Goal: Task Accomplishment & Management: Manage account settings

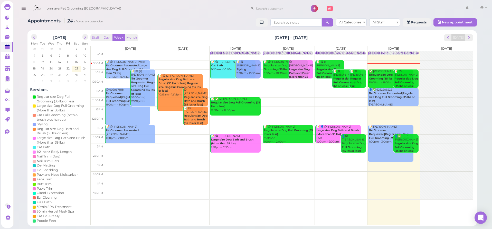
click at [26, 7] on button "button" at bounding box center [23, 8] width 13 height 14
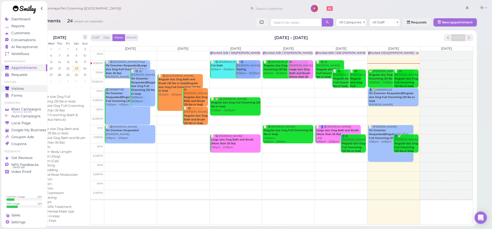
click at [27, 85] on link "Visitors" at bounding box center [24, 88] width 46 height 7
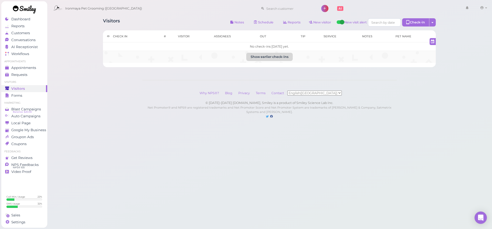
click at [284, 54] on button "Show earlier check-ins" at bounding box center [269, 57] width 46 height 8
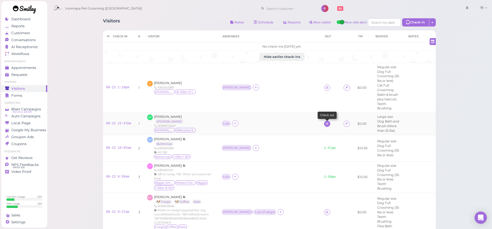
click at [325, 121] on icon at bounding box center [326, 123] width 3 height 4
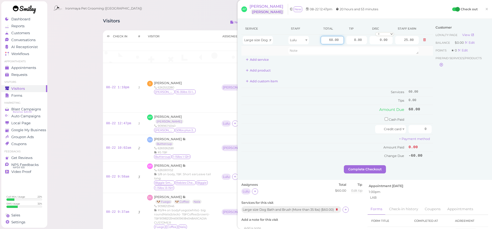
drag, startPoint x: 328, startPoint y: 38, endPoint x: 362, endPoint y: 46, distance: 34.0
click at [362, 46] on tbody "Large size Dog Bath and Brush (More than 35 lbs) Lulu 60.00 0.00 0.00 0 10% off…" at bounding box center [337, 45] width 192 height 21
type input "95"
click at [342, 61] on div "Service Staff Total Tip Disc Staff earn Large size Dog Bath and Brush (More tha…" at bounding box center [337, 43] width 192 height 41
type input "40.85"
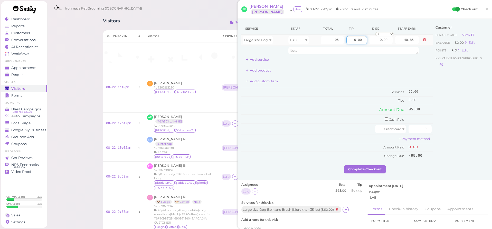
drag, startPoint x: 353, startPoint y: 39, endPoint x: 358, endPoint y: 37, distance: 5.2
click at [358, 37] on input "0.00" at bounding box center [356, 40] width 21 height 8
click at [377, 38] on tr "Large size Dog Bath and Brush (More than 35 lbs) Lulu 95 0.00 0.00 0 10% off 15…" at bounding box center [337, 40] width 192 height 11
type input "9.5"
click at [376, 60] on div "Service Staff Total Tip Disc Staff earn Large size Dog Bath and Brush (More tha…" at bounding box center [337, 43] width 192 height 41
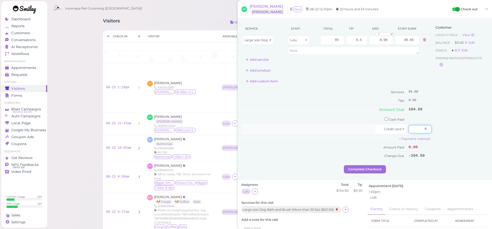
drag, startPoint x: 418, startPoint y: 125, endPoint x: 430, endPoint y: 130, distance: 12.8
click at [430, 130] on input "0" at bounding box center [420, 129] width 23 height 8
type input "104.5"
click at [450, 131] on div "Customer Loyalty page View Balance $0.00 Edit Points ★ 0 Edit Prepaid services/…" at bounding box center [460, 94] width 55 height 142
click at [362, 165] on button "Complete Checkout" at bounding box center [365, 169] width 42 height 8
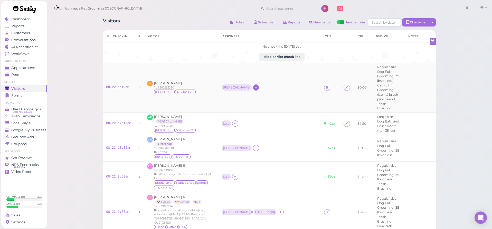
click at [253, 85] on div at bounding box center [256, 87] width 6 height 6
click at [237, 125] on span "[PERSON_NAME]" at bounding box center [245, 126] width 27 height 4
click at [324, 86] on link at bounding box center [327, 87] width 6 height 6
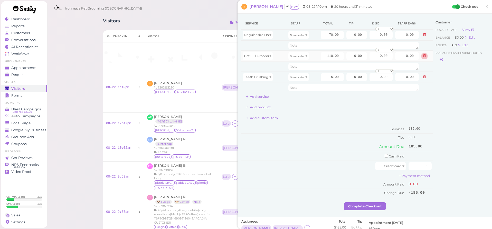
click at [421, 56] on button at bounding box center [424, 55] width 6 height 5
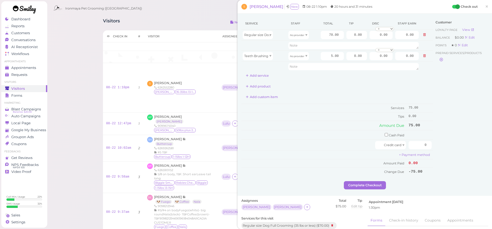
scroll to position [38, 0]
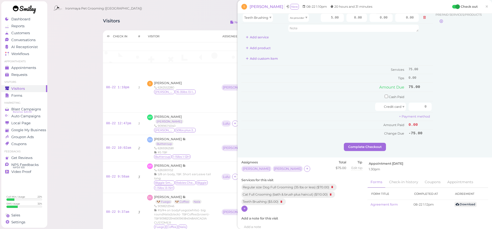
click at [244, 206] on icon at bounding box center [244, 208] width 3 height 4
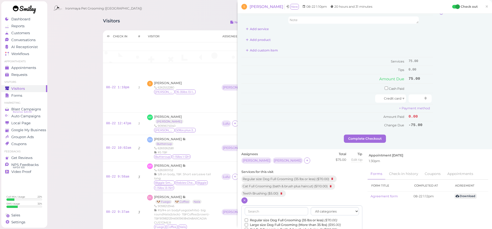
scroll to position [59, 0]
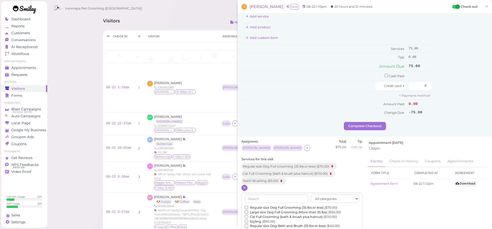
click at [268, 223] on label "Regular size Dog Bath and Brush (35 lbs or less) ($40.00)" at bounding box center [292, 225] width 95 height 5
click at [248, 224] on input "Regular size Dog Bath and Brush (35 lbs or less) ($40.00)" at bounding box center [246, 225] width 3 height 3
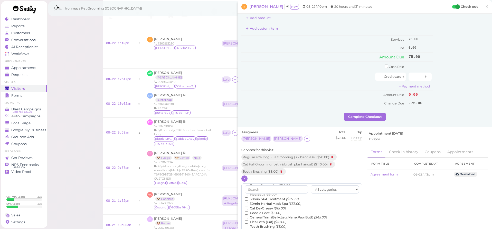
scroll to position [111, 0]
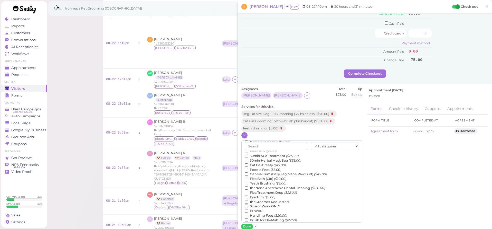
click at [248, 225] on div "Assignees Tiffany Isaac Total $75.00 Tip Edit tip 0" at bounding box center [302, 230] width 126 height 287
click at [248, 224] on button "Done" at bounding box center [246, 225] width 11 height 5
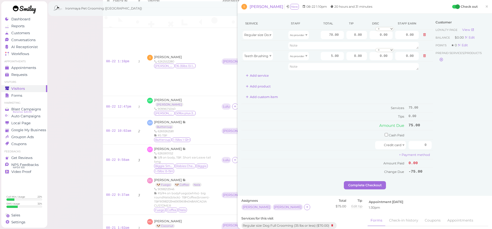
scroll to position [11, 0]
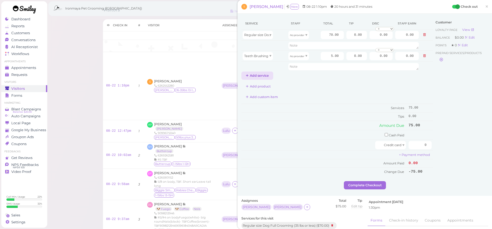
click at [253, 75] on button "Add service" at bounding box center [257, 75] width 32 height 8
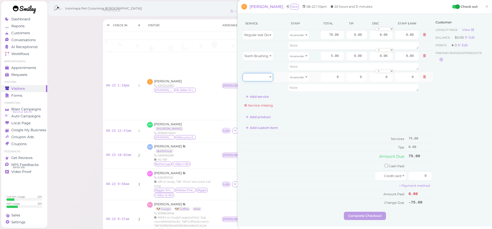
click at [258, 78] on div at bounding box center [258, 77] width 30 height 8
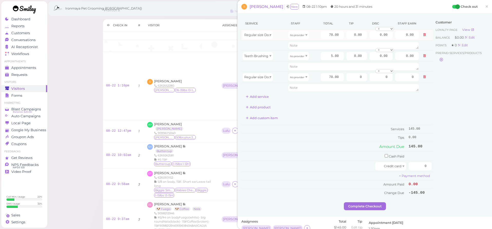
click at [304, 39] on td "No provider" at bounding box center [303, 35] width 32 height 11
click at [306, 34] on span at bounding box center [306, 35] width 2 height 2
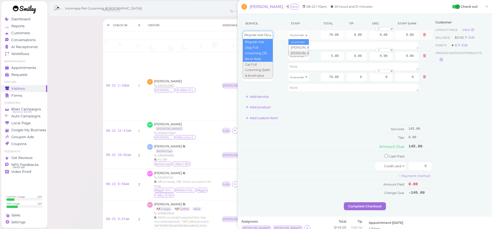
click at [262, 34] on span "Regular size Dog Full Grooming (35 lbs or less)" at bounding box center [280, 35] width 73 height 4
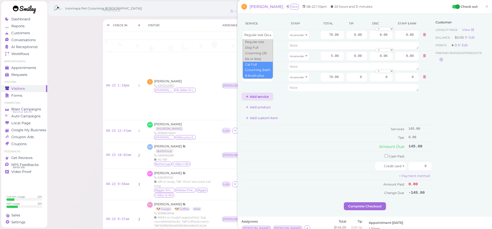
click at [272, 100] on button "Add service" at bounding box center [257, 96] width 32 height 8
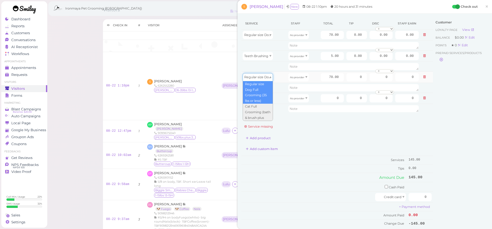
click at [269, 77] on div "Regular size Dog Full Grooming (35 lbs or less)" at bounding box center [258, 77] width 30 height 8
type input "40.00"
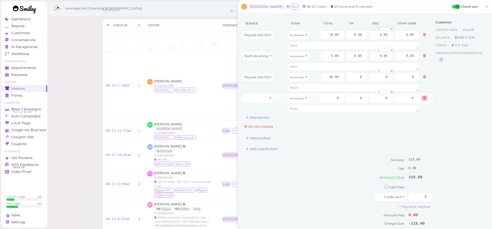
click at [423, 99] on icon at bounding box center [424, 98] width 3 height 4
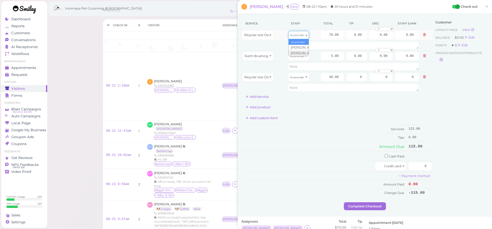
click at [299, 38] on div "No provider" at bounding box center [298, 35] width 21 height 8
type input "31.50"
click at [296, 60] on td "No provider" at bounding box center [303, 55] width 32 height 11
click at [297, 56] on icon "No provider" at bounding box center [297, 56] width 14 height 3
type input "2.15"
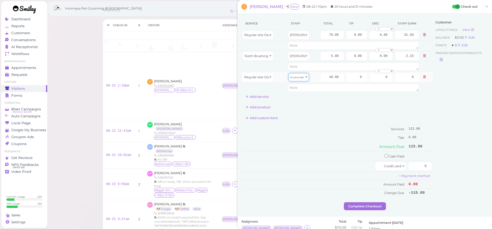
click at [298, 79] on div "No provider" at bounding box center [298, 77] width 21 height 8
type input "17.20"
click at [328, 100] on div "Service Staff Total Tip Disc Staff earn Regular size Dog Full Grooming (35 lbs …" at bounding box center [337, 58] width 192 height 83
drag, startPoint x: 330, startPoint y: 33, endPoint x: 362, endPoint y: 40, distance: 32.9
click at [362, 40] on tr "Regular size Dog Full Grooming (35 lbs or less) Isaac 70.00 0.00 0.00 0 10% off…" at bounding box center [337, 35] width 192 height 11
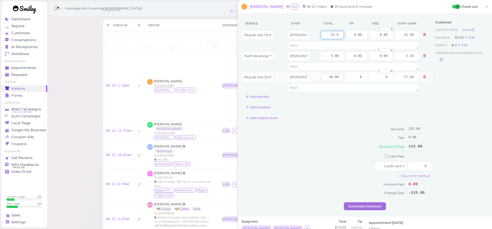
type input "52.5"
type input "23.63"
drag, startPoint x: 324, startPoint y: 79, endPoint x: 351, endPoint y: 83, distance: 28.0
click at [351, 83] on tbody "Regular size Dog Full Grooming (35 lbs or less) Isaac 52.5 0.00 0.00 0 10% off …" at bounding box center [337, 61] width 192 height 63
type input "52.5"
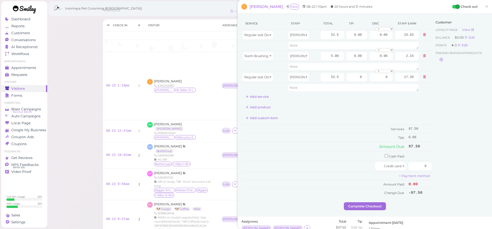
type input "22.58"
click at [387, 102] on div "Service Staff Total Tip Disc Staff earn Regular size Dog Full Grooming (35 lbs …" at bounding box center [337, 106] width 192 height 179
drag, startPoint x: 335, startPoint y: 55, endPoint x: 346, endPoint y: 57, distance: 11.8
click at [346, 57] on tr "Teeth Brushing Tiffany 5.00 0.00 0.00 0 10% off 15% off 20% off 25% off 30% off…" at bounding box center [337, 55] width 192 height 11
type input "5"
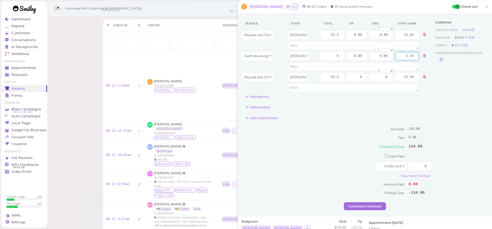
drag, startPoint x: 399, startPoint y: 55, endPoint x: 457, endPoint y: 64, distance: 58.2
click at [457, 64] on div "Service Staff Total Tip Disc Staff earn Regular size Dog Full Grooming (35 lbs …" at bounding box center [364, 109] width 247 height 184
drag, startPoint x: 377, startPoint y: 57, endPoint x: 400, endPoint y: 58, distance: 22.6
click at [400, 58] on tr "Teeth Brushing Tiffany 5 0.00 0.00 0 10% off 15% off 20% off 25% off 30% off 50…" at bounding box center [337, 55] width 192 height 11
type input "5.00"
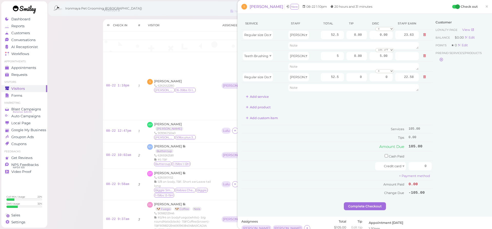
click at [411, 103] on div "Add product" at bounding box center [337, 107] width 192 height 8
drag, startPoint x: 330, startPoint y: 35, endPoint x: 351, endPoint y: 37, distance: 20.7
click at [351, 37] on tr "Regular size Dog Full Grooming (35 lbs or less) Isaac 52.5 0.00 0.00 0 10% off …" at bounding box center [337, 35] width 192 height 11
type input "50.5"
type input "22.73"
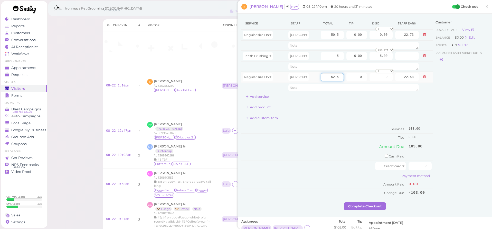
click at [330, 78] on input "52.5" at bounding box center [332, 77] width 23 height 8
click at [327, 35] on input "50.5" at bounding box center [332, 35] width 23 height 8
drag, startPoint x: 328, startPoint y: 35, endPoint x: 365, endPoint y: 34, distance: 36.5
click at [365, 34] on input "0.00" at bounding box center [356, 35] width 21 height 8
type input "50"
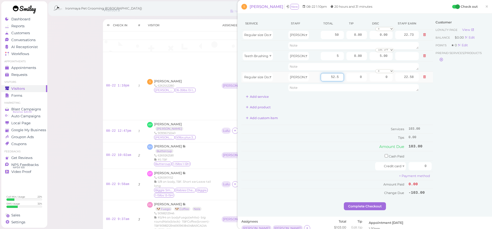
type input "22.50"
drag, startPoint x: 322, startPoint y: 78, endPoint x: 353, endPoint y: 79, distance: 30.8
click at [353, 79] on tr "Regular size Dog Bath and Brush (35 lbs or less) Tiffany 52.5 0 0 0 10% off 15%…" at bounding box center [337, 76] width 192 height 11
type input "50"
type input "21.50"
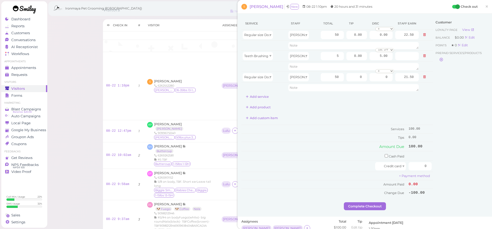
click at [340, 111] on div "Service Staff Total Tip Disc Staff earn Regular size Dog Full Grooming (35 lbs …" at bounding box center [337, 106] width 192 height 179
drag, startPoint x: 354, startPoint y: 35, endPoint x: 365, endPoint y: 35, distance: 11.0
click at [365, 35] on input "0.00" at bounding box center [356, 35] width 21 height 8
type input "10.5"
drag, startPoint x: 356, startPoint y: 77, endPoint x: 382, endPoint y: 81, distance: 25.9
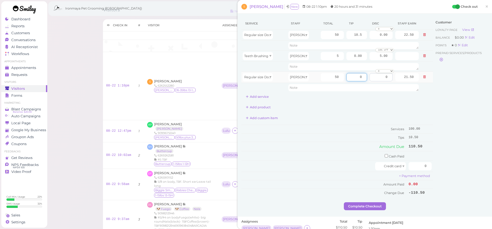
click at [382, 81] on tr "Regular size Dog Bath and Brush (35 lbs or less) Tiffany 50 0 0 0 10% off 15% o…" at bounding box center [337, 76] width 192 height 11
type input "10.5"
click at [368, 93] on div "Service Staff Total Tip Disc Staff earn Regular size Dog Full Grooming (35 lbs …" at bounding box center [337, 58] width 192 height 83
drag, startPoint x: 411, startPoint y: 164, endPoint x: 462, endPoint y: 168, distance: 51.1
click at [462, 168] on div "Service Staff Total Tip Disc Staff earn Regular size Dog Full Grooming (35 lbs …" at bounding box center [364, 109] width 247 height 184
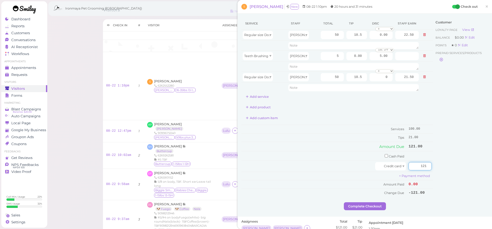
type input "121"
click at [470, 163] on div "Customer Loyalty page View Balance $0.00 Edit Points ★ 0 Edit Prepaid services/…" at bounding box center [460, 109] width 55 height 184
click at [376, 203] on button "Complete Checkout" at bounding box center [365, 206] width 42 height 8
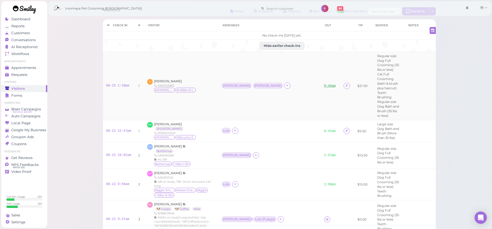
click at [324, 84] on link "9:44am" at bounding box center [330, 86] width 12 height 4
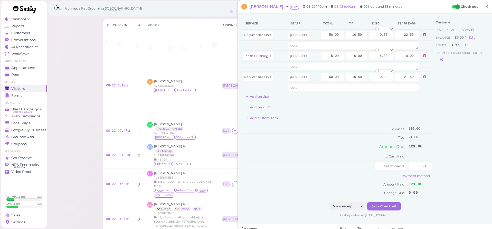
click at [487, 6] on span "×" at bounding box center [486, 6] width 3 height 7
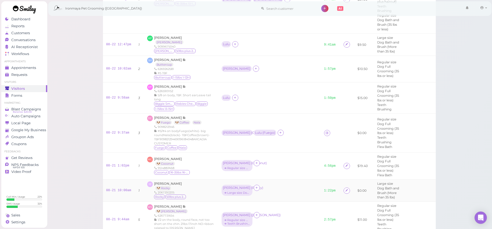
scroll to position [116, 0]
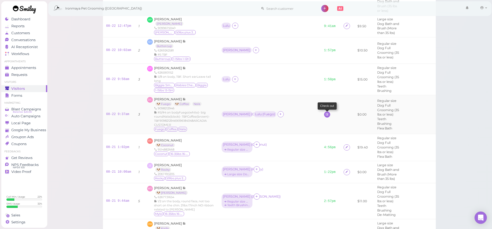
click at [325, 112] on icon at bounding box center [326, 114] width 3 height 4
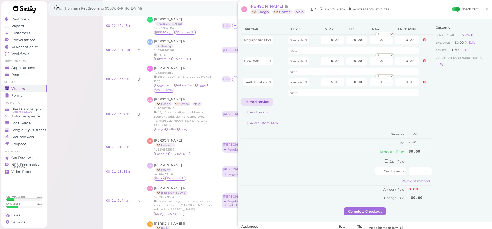
click at [264, 103] on button "Add service" at bounding box center [257, 102] width 32 height 8
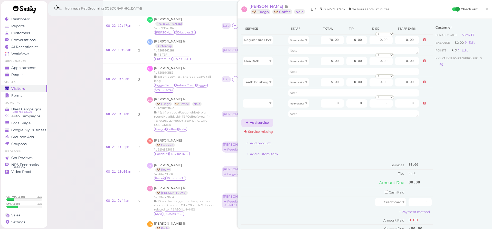
click at [267, 122] on button "Add service" at bounding box center [257, 122] width 32 height 8
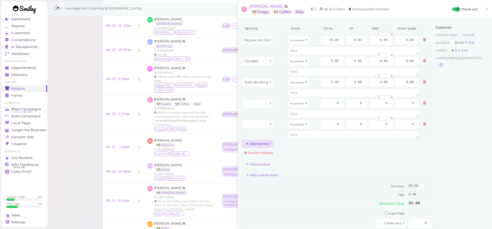
click at [264, 146] on button "Add service" at bounding box center [257, 143] width 32 height 8
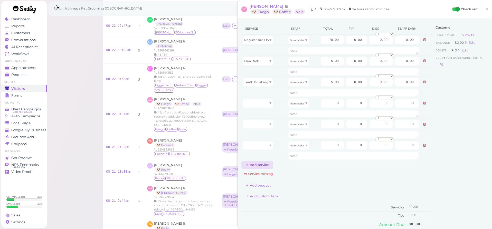
click at [268, 163] on button "Add service" at bounding box center [257, 164] width 32 height 8
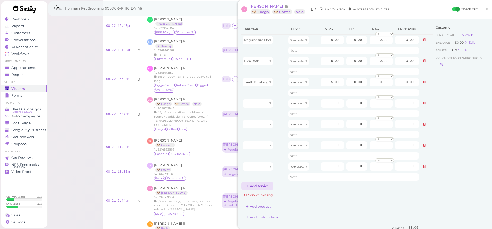
click at [268, 184] on button "Add service" at bounding box center [257, 186] width 32 height 8
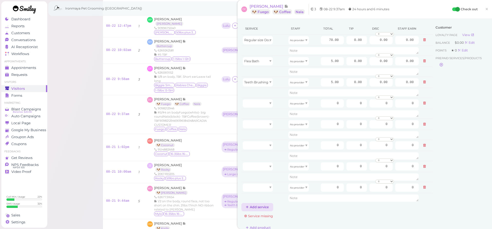
click at [265, 207] on button "Add service" at bounding box center [257, 207] width 32 height 8
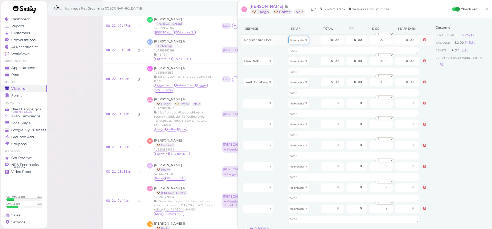
click at [302, 43] on div "No provider" at bounding box center [298, 40] width 21 height 8
type input "30.10"
click at [301, 61] on icon "No provider" at bounding box center [297, 61] width 14 height 3
type input "2.15"
click at [300, 83] on icon "No provider" at bounding box center [297, 82] width 14 height 3
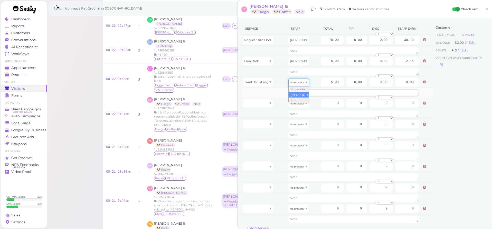
type input "2.15"
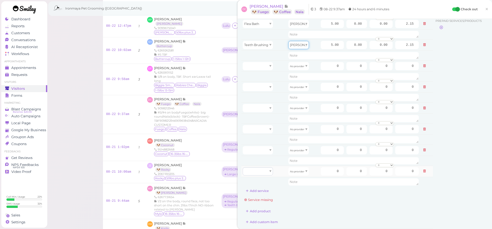
scroll to position [68, 0]
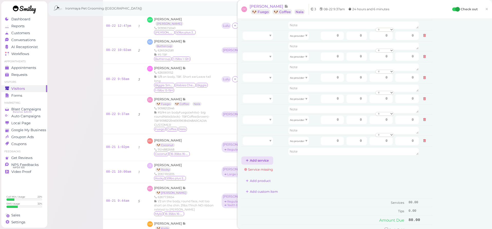
click at [263, 161] on button "Add service" at bounding box center [257, 160] width 32 height 8
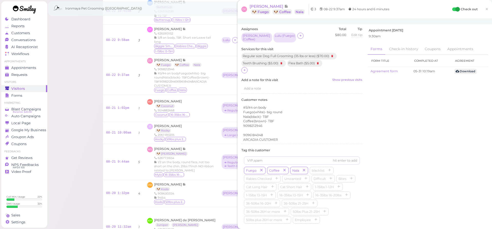
scroll to position [263, 0]
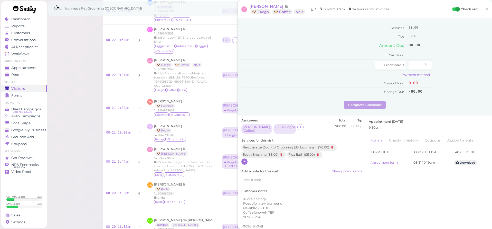
click at [247, 158] on div at bounding box center [244, 161] width 6 height 6
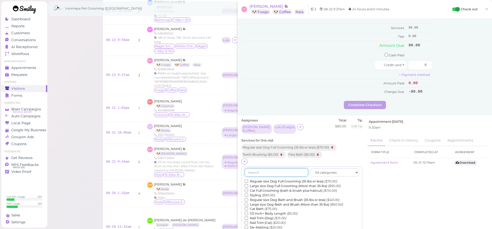
click at [260, 168] on input "text" at bounding box center [276, 172] width 63 height 8
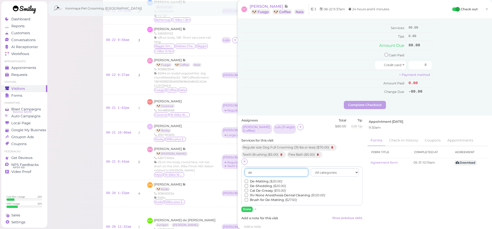
type input "de"
click at [245, 179] on input "De-Matting ($20.00)" at bounding box center [246, 180] width 3 height 3
click at [247, 206] on button "Done" at bounding box center [246, 208] width 11 height 5
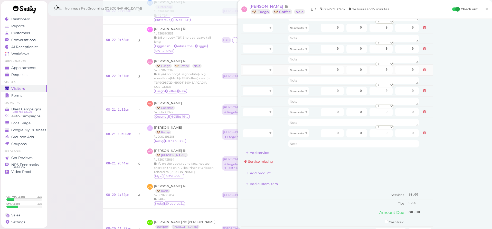
scroll to position [0, 0]
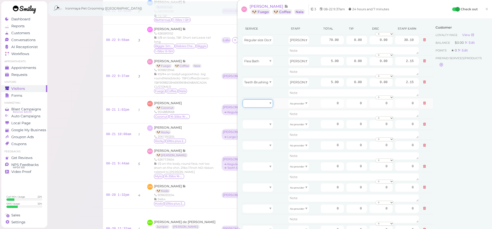
click at [260, 104] on div at bounding box center [258, 103] width 30 height 8
type input "70.00"
click at [263, 126] on div at bounding box center [258, 124] width 30 height 8
type input "5.00"
click at [262, 145] on div at bounding box center [258, 145] width 30 height 8
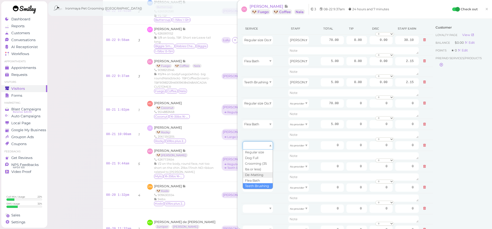
type input "5.00"
click at [264, 165] on div at bounding box center [258, 166] width 30 height 8
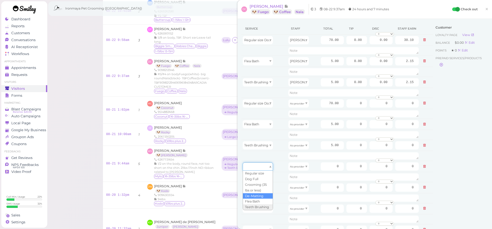
type input "20.00"
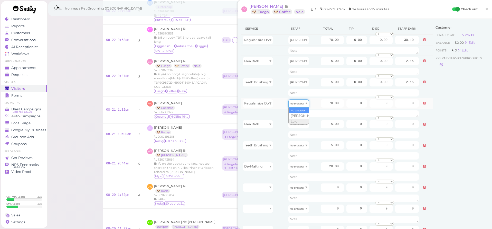
click at [293, 105] on span "No provider" at bounding box center [297, 103] width 14 height 4
type input "30.10"
click at [297, 126] on div "No provider" at bounding box center [298, 124] width 21 height 8
type input "2.15"
click at [297, 147] on icon "No provider" at bounding box center [297, 145] width 14 height 3
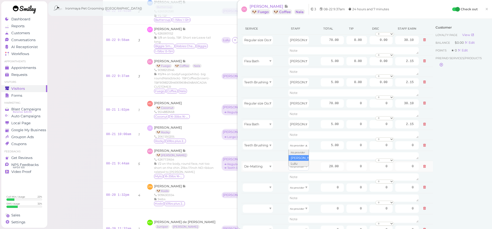
drag, startPoint x: 297, startPoint y: 157, endPoint x: 295, endPoint y: 164, distance: 6.5
type input "2.15"
click at [294, 169] on div "No provider" at bounding box center [298, 166] width 21 height 8
type input "8.60"
drag, startPoint x: 325, startPoint y: 167, endPoint x: 356, endPoint y: 166, distance: 31.9
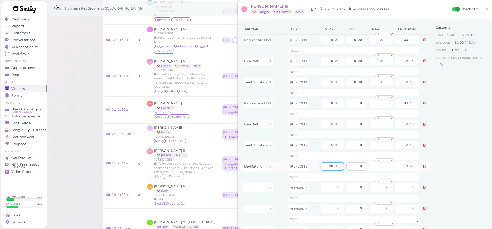
click at [356, 166] on tr "De-Matting Tiffany 20.00 0 0 0 10% off 15% off 20% off 25% off 30% off 50% off" at bounding box center [337, 166] width 192 height 11
type input "5"
type input "2.15"
click at [268, 177] on td at bounding box center [264, 177] width 46 height 10
click at [262, 188] on div at bounding box center [258, 187] width 30 height 8
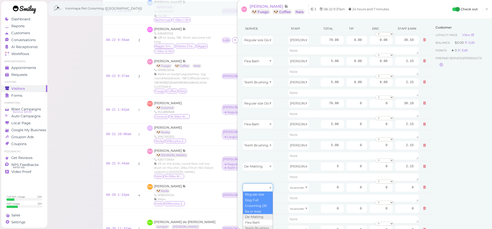
type input "70.00"
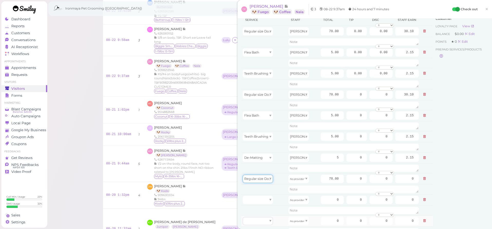
scroll to position [30, 0]
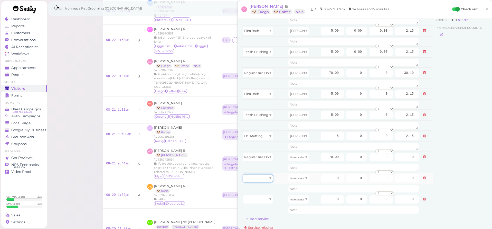
click at [266, 175] on div at bounding box center [258, 178] width 30 height 8
type input "5.00"
click at [265, 201] on div at bounding box center [258, 199] width 30 height 8
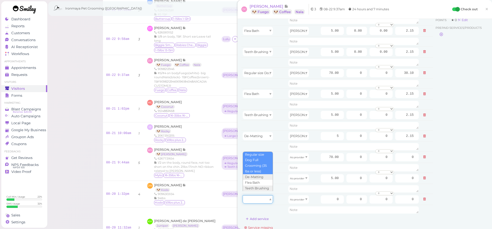
scroll to position [43, 0]
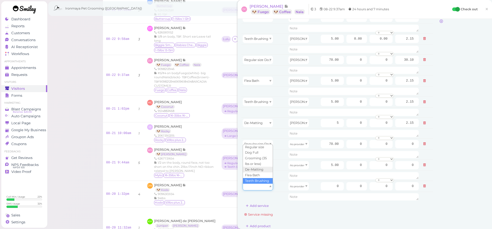
type input "5.00"
click at [294, 146] on div "No provider" at bounding box center [298, 144] width 21 height 8
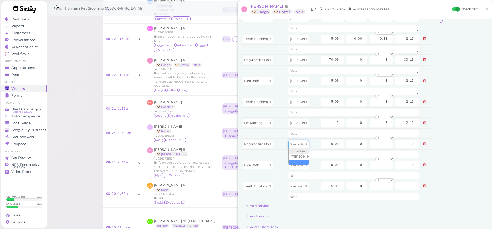
type input "30.10"
click at [297, 165] on icon "No provider" at bounding box center [297, 165] width 14 height 3
type input "2.15"
click at [299, 186] on icon "No provider" at bounding box center [297, 186] width 14 height 3
type input "2.15"
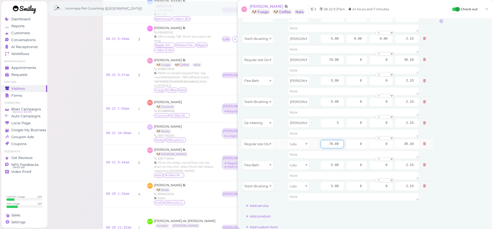
drag, startPoint x: 326, startPoint y: 145, endPoint x: 355, endPoint y: 148, distance: 29.2
click at [355, 148] on tr "Regular size Dog Full Grooming (35 lbs or less) Lulu 70.00 0 0 0 10% off 15% of…" at bounding box center [337, 143] width 192 height 11
type input "80"
type input "34.40"
click at [356, 206] on div "Service Staff Total Tip Disc Staff earn Regular size Dog Full Grooming (35 lbs …" at bounding box center [337, 94] width 192 height 230
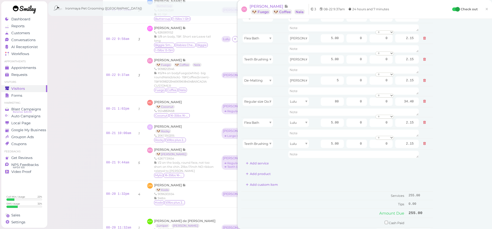
scroll to position [0, 0]
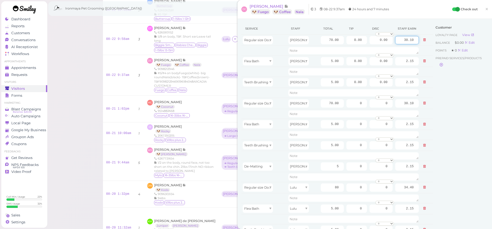
drag, startPoint x: 405, startPoint y: 40, endPoint x: 441, endPoint y: 46, distance: 36.0
click at [441, 46] on div "Service Staff Total Tip Disc Staff earn Regular size Dog Full Grooming (35 lbs …" at bounding box center [364, 188] width 247 height 331
type input "10"
drag, startPoint x: 405, startPoint y: 55, endPoint x: 414, endPoint y: 63, distance: 11.3
click at [414, 63] on td "2.15" at bounding box center [407, 60] width 26 height 11
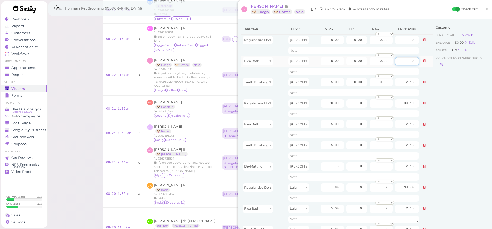
type input "1"
click at [404, 186] on input "34.40" at bounding box center [407, 187] width 24 height 8
type input "2.15"
type input "30.10"
drag, startPoint x: 351, startPoint y: 41, endPoint x: 368, endPoint y: 42, distance: 17.0
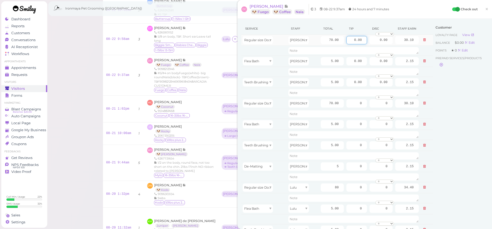
click at [368, 42] on tr "Regular size Dog Full Grooming (35 lbs or less) Tiffany 70.00 0.00 0.00 0 10% o…" at bounding box center [337, 40] width 192 height 11
type input "9.5"
drag, startPoint x: 353, startPoint y: 61, endPoint x: 365, endPoint y: 65, distance: 12.6
click at [365, 65] on td "0.00" at bounding box center [356, 60] width 23 height 11
type input "10"
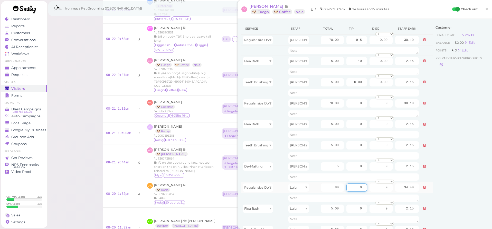
drag, startPoint x: 358, startPoint y: 187, endPoint x: 381, endPoint y: 191, distance: 23.2
click at [381, 191] on tr "Regular size Dog Full Grooming (35 lbs or less) Lulu 80 0 0 0 10% off 15% off 2…" at bounding box center [337, 187] width 192 height 11
type input "10.5"
click at [463, 174] on div "Customer Loyalty page View Balance $0.00 Edit Points ★ 0 Edit Prepaid services/…" at bounding box center [460, 188] width 55 height 331
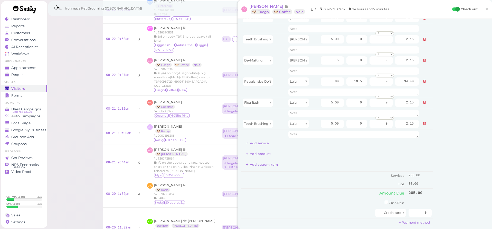
scroll to position [119, 0]
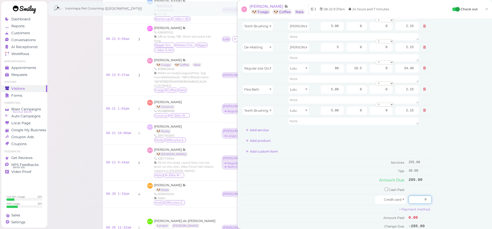
drag, startPoint x: 418, startPoint y: 196, endPoint x: 454, endPoint y: 205, distance: 37.4
click at [454, 205] on div "Service Staff Total Tip Disc Staff earn Regular size Dog Full Grooming (35 lbs …" at bounding box center [364, 69] width 247 height 331
type input "285"
click at [468, 163] on div "Customer Loyalty page View Balance $0.00 Edit Points ★ 0 Edit Prepaid services/…" at bounding box center [460, 69] width 55 height 331
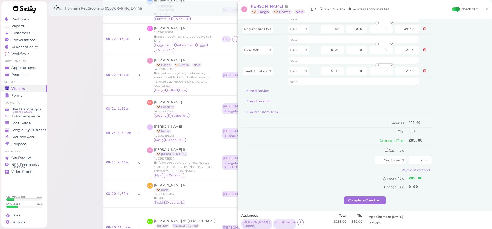
scroll to position [185, 0]
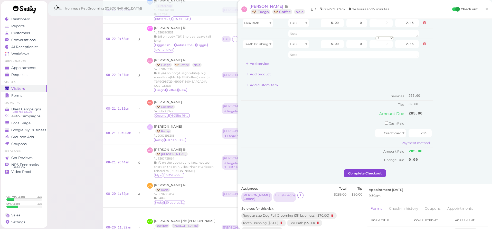
click at [372, 169] on button "Complete Checkout" at bounding box center [365, 173] width 42 height 8
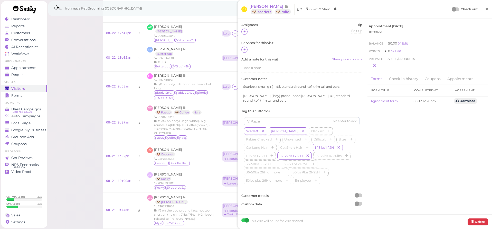
click at [487, 8] on span "×" at bounding box center [486, 8] width 3 height 7
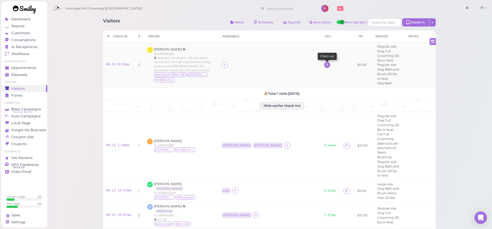
click at [325, 63] on icon at bounding box center [326, 65] width 3 height 4
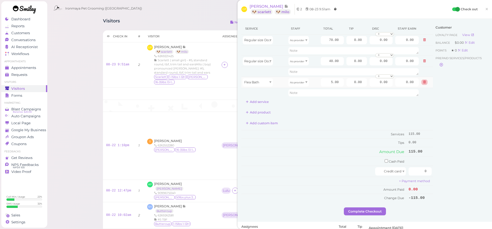
click at [423, 81] on icon at bounding box center [424, 82] width 3 height 4
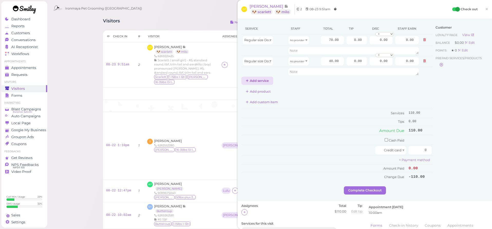
click at [264, 81] on button "Add service" at bounding box center [257, 81] width 32 height 8
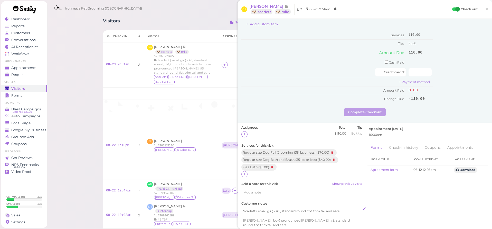
scroll to position [171, 0]
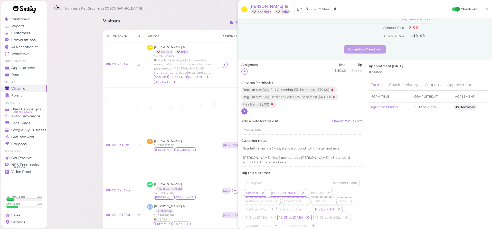
click at [247, 108] on div at bounding box center [244, 111] width 6 height 6
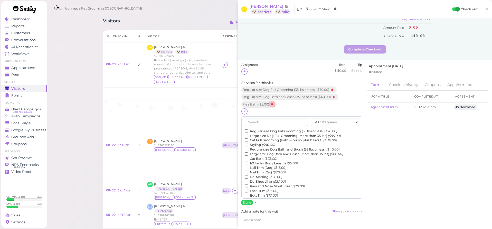
click at [273, 101] on icon at bounding box center [272, 104] width 6 height 6
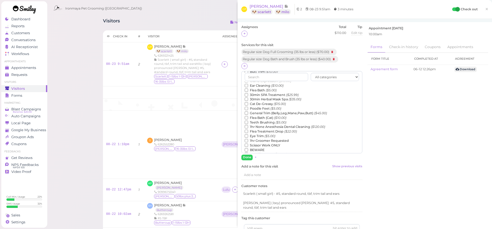
scroll to position [62, 0]
click at [263, 136] on label "Teeth Brushing ($5.00)" at bounding box center [266, 138] width 42 height 5
click at [248, 137] on input "Teeth Brushing ($5.00)" at bounding box center [246, 138] width 3 height 3
click at [249, 154] on button "Done" at bounding box center [246, 156] width 11 height 5
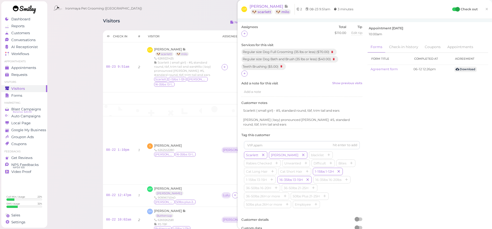
click at [485, 8] on span "×" at bounding box center [486, 8] width 3 height 7
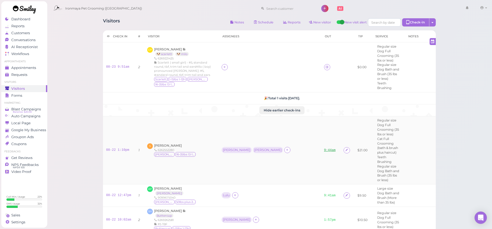
click at [324, 148] on link "9:44am" at bounding box center [330, 150] width 12 height 4
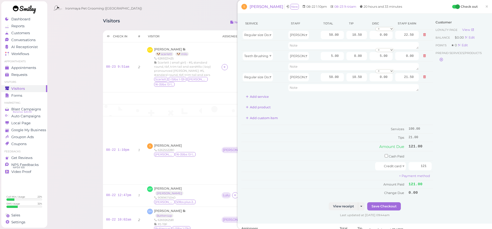
click at [486, 6] on span "×" at bounding box center [486, 6] width 3 height 7
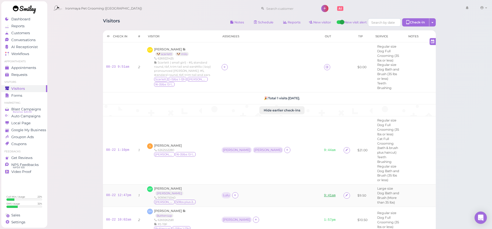
click at [324, 193] on link "9:41am" at bounding box center [330, 195] width 12 height 4
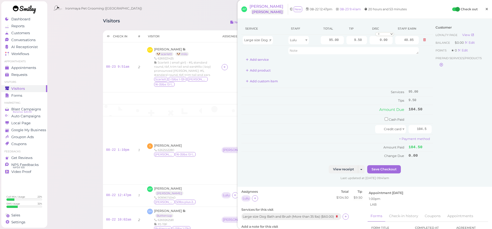
click at [486, 9] on span "×" at bounding box center [486, 8] width 3 height 7
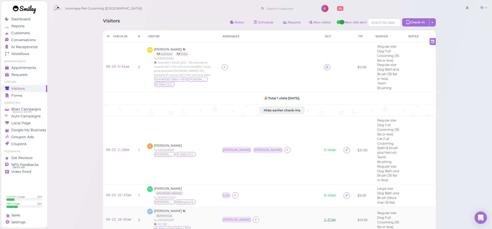
click at [324, 218] on link "1:57pm" at bounding box center [330, 220] width 12 height 4
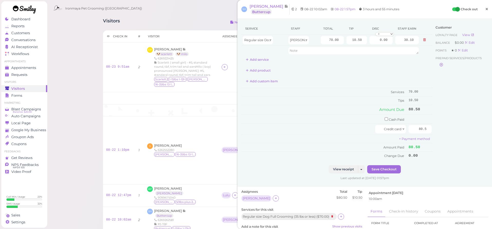
click at [487, 10] on span "×" at bounding box center [486, 8] width 3 height 7
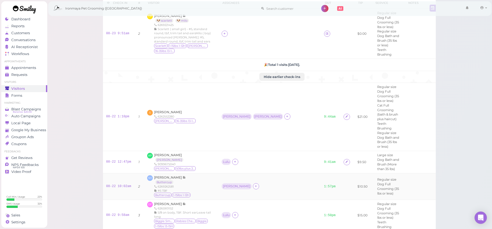
scroll to position [37, 0]
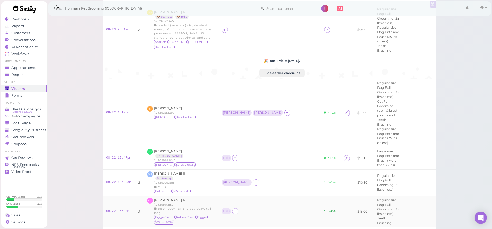
click at [324, 209] on link "1:50pm" at bounding box center [330, 211] width 12 height 4
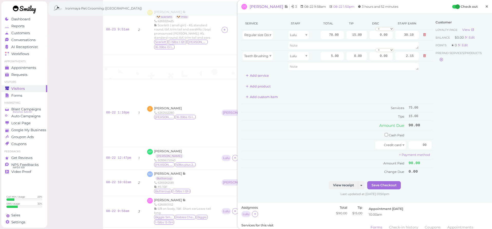
click at [487, 5] on span "×" at bounding box center [486, 6] width 3 height 7
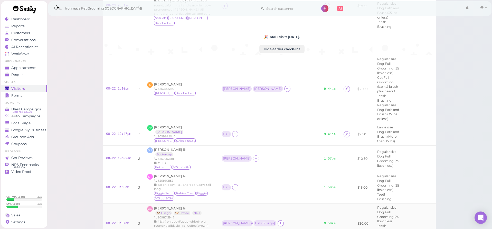
scroll to position [62, 0]
click at [324, 220] on link "9:50am" at bounding box center [330, 222] width 12 height 4
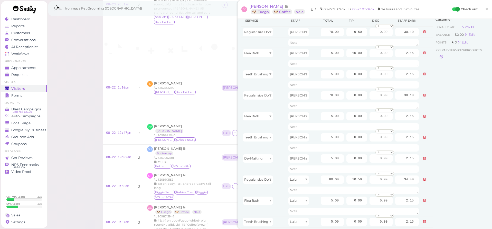
scroll to position [76, 0]
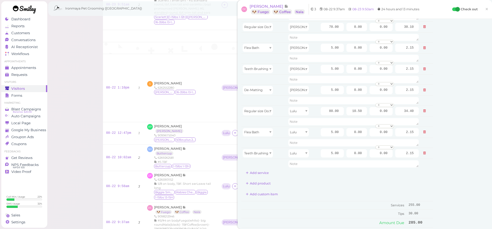
click at [487, 8] on span "×" at bounding box center [486, 8] width 3 height 7
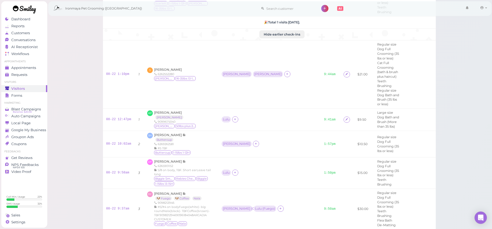
scroll to position [122, 0]
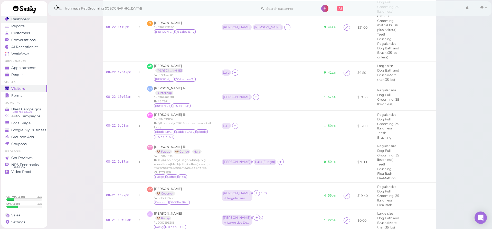
click at [29, 20] on span "Dashboard" at bounding box center [20, 19] width 19 height 4
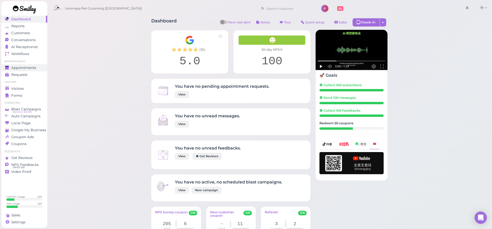
click at [22, 67] on span "Appointments" at bounding box center [23, 67] width 25 height 4
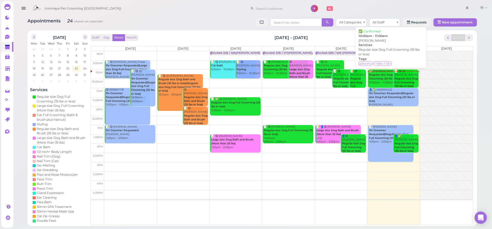
click at [384, 75] on b "Regular size Dog Full Grooming (35 lbs or less)" at bounding box center [386, 76] width 34 height 7
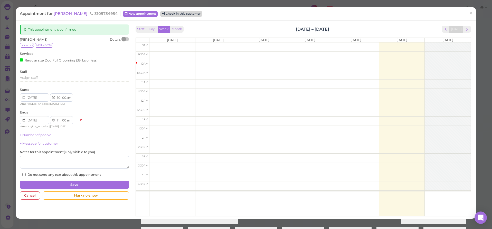
click at [165, 11] on button "Check in this customer" at bounding box center [181, 14] width 42 height 6
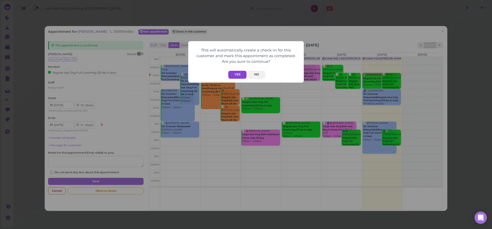
click at [235, 72] on button "Yes" at bounding box center [237, 75] width 18 height 8
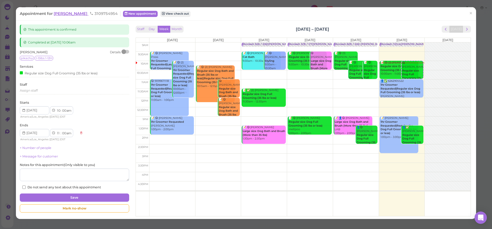
click at [68, 13] on span "Lin Cheng" at bounding box center [71, 13] width 35 height 5
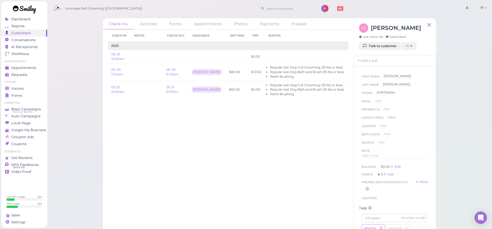
click at [239, 143] on div "Check in Notes Check out Assignees Amt Paid Tips Service 2025 08-23 10:06am $0.…" at bounding box center [228, 129] width 251 height 199
click at [350, 56] on link "Edit" at bounding box center [353, 56] width 6 height 4
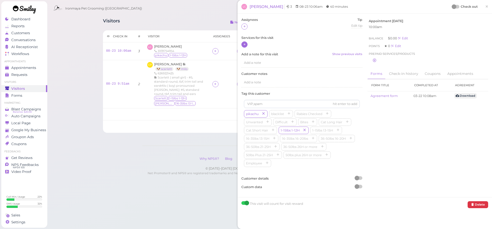
click at [246, 44] on icon at bounding box center [244, 44] width 3 height 4
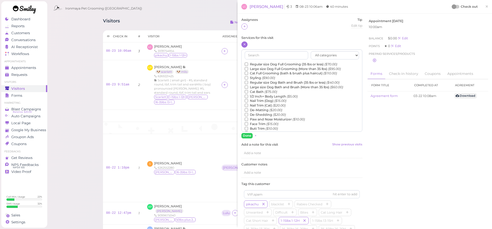
click at [254, 64] on label "Regular size Dog Full Grooming (35 lbs or less) ($70.00)" at bounding box center [291, 64] width 92 height 5
click at [248, 64] on input "Regular size Dog Full Grooming (35 lbs or less) ($70.00)" at bounding box center [246, 63] width 3 height 3
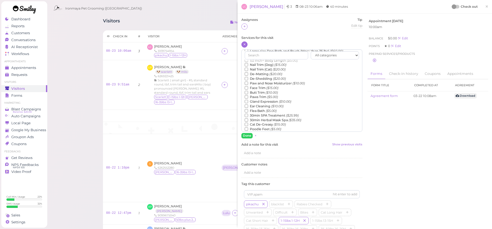
scroll to position [68, 0]
click at [253, 109] on label "Teeth Brushing ($5.00)" at bounding box center [266, 111] width 42 height 5
click at [248, 109] on input "Teeth Brushing ($5.00)" at bounding box center [246, 110] width 3 height 3
click at [246, 135] on button "Done" at bounding box center [246, 135] width 11 height 5
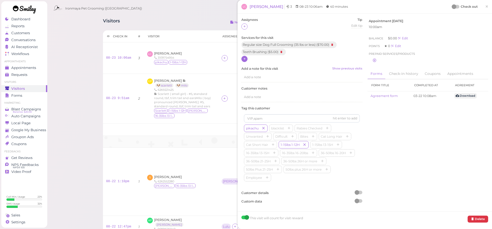
click at [229, 135] on td "Hide earlier check-ins" at bounding box center [282, 141] width 358 height 12
click at [486, 7] on span "×" at bounding box center [486, 6] width 3 height 7
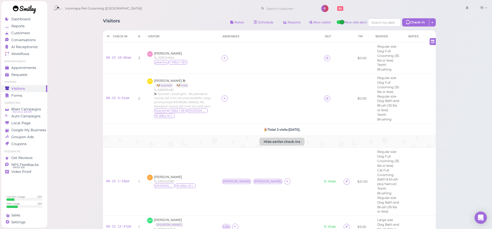
click at [278, 137] on button "Hide earlier check-ins" at bounding box center [281, 141] width 45 height 8
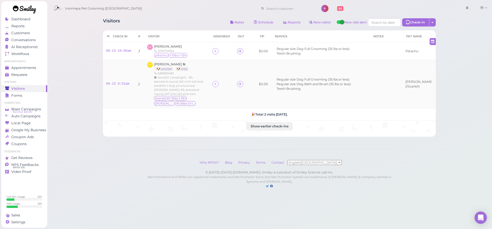
click at [294, 79] on li "Regular size Dog Full Grooming (35 lbs or less)" at bounding box center [312, 79] width 75 height 5
click at [22, 67] on span "Appointments" at bounding box center [23, 67] width 25 height 4
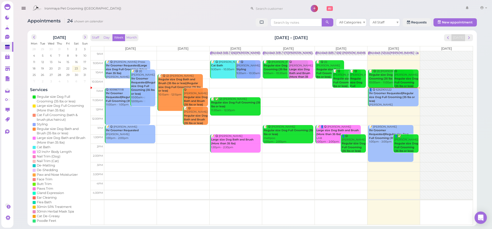
click at [25, 10] on icon "button" at bounding box center [23, 8] width 5 height 6
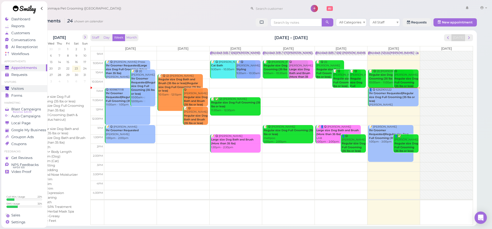
click at [25, 90] on link "Visitors" at bounding box center [24, 88] width 46 height 7
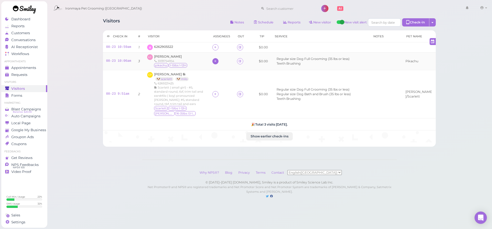
click at [214, 63] on icon at bounding box center [215, 61] width 3 height 4
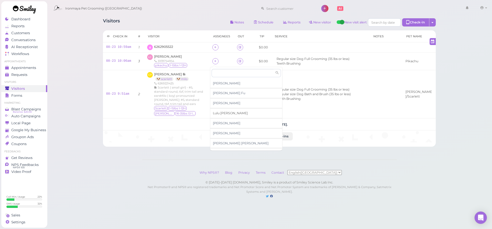
click at [221, 112] on span "Lulu Han" at bounding box center [230, 113] width 35 height 4
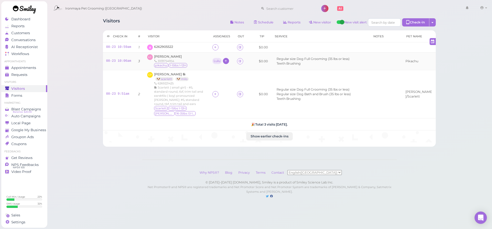
click at [225, 62] on icon at bounding box center [225, 61] width 3 height 4
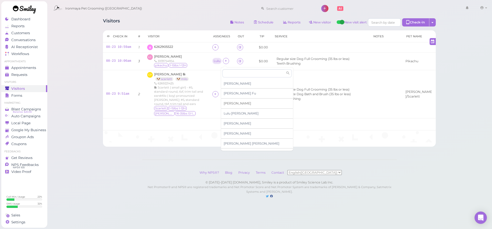
click at [231, 103] on span "[PERSON_NAME]" at bounding box center [237, 103] width 27 height 4
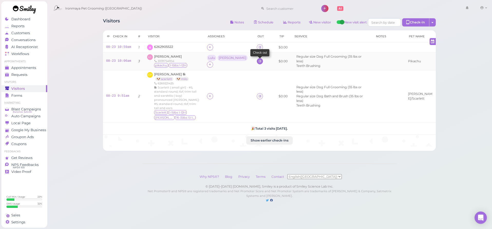
click at [257, 61] on link at bounding box center [260, 61] width 6 height 6
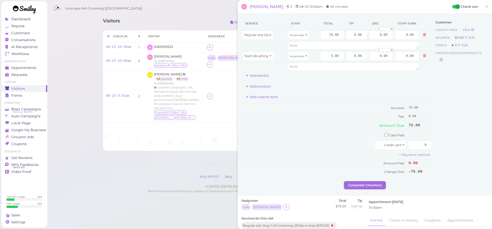
scroll to position [44, 0]
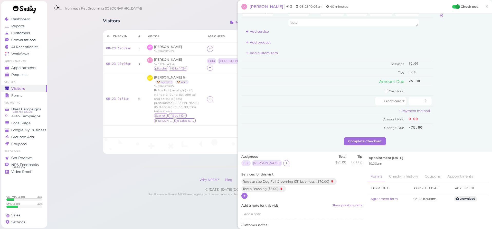
click at [247, 192] on div at bounding box center [244, 195] width 6 height 6
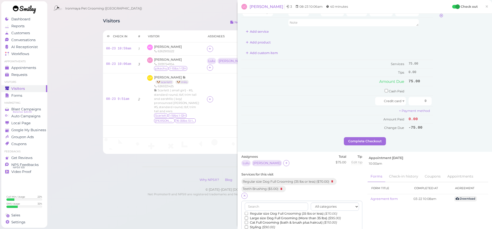
scroll to position [3, 0]
click at [277, 228] on label "Regular size Dog Bath and Brush (35 lbs or less) ($40.00)" at bounding box center [292, 230] width 95 height 5
click at [248, 228] on input "Regular size Dog Bath and Brush (35 lbs or less) ($40.00)" at bounding box center [246, 230] width 3 height 3
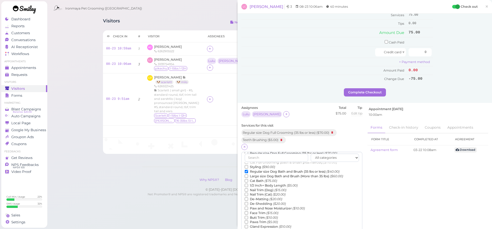
scroll to position [145, 0]
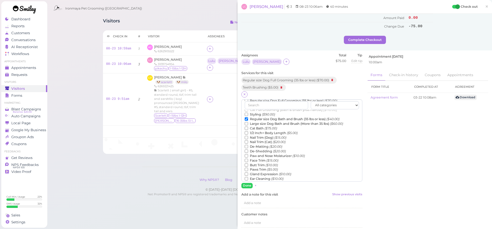
click at [246, 183] on button "Done" at bounding box center [246, 185] width 11 height 5
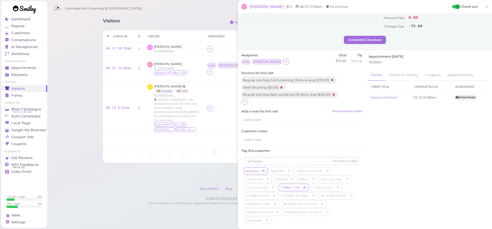
drag, startPoint x: 485, startPoint y: 6, endPoint x: 483, endPoint y: 7, distance: 2.7
click at [485, 6] on span "×" at bounding box center [486, 6] width 3 height 7
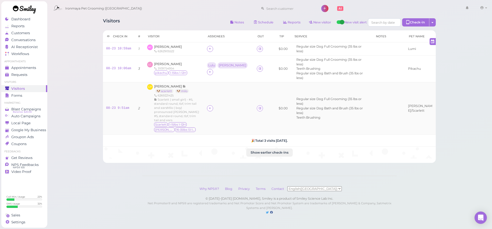
drag, startPoint x: 213, startPoint y: 96, endPoint x: 201, endPoint y: 95, distance: 11.9
click at [212, 106] on icon at bounding box center [209, 108] width 3 height 4
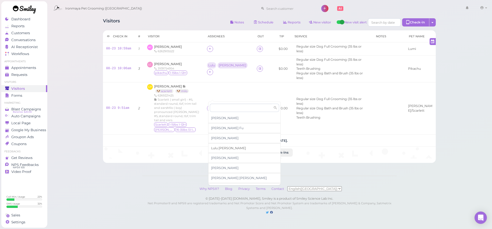
click at [221, 149] on span "Lulu Han" at bounding box center [228, 148] width 35 height 4
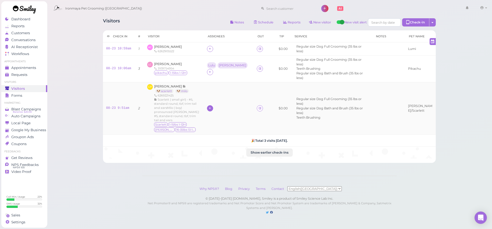
click at [213, 105] on div at bounding box center [210, 108] width 6 height 6
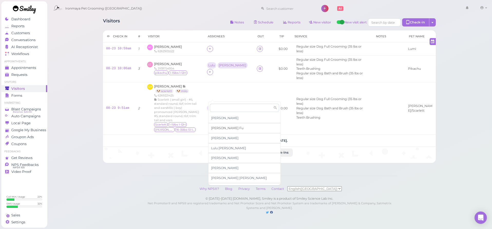
click at [218, 127] on span "Ida Fu" at bounding box center [227, 128] width 32 height 4
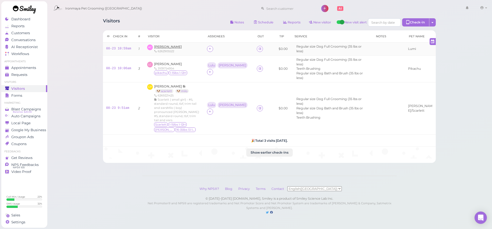
click at [168, 48] on span "Ashley Chao" at bounding box center [168, 47] width 28 height 4
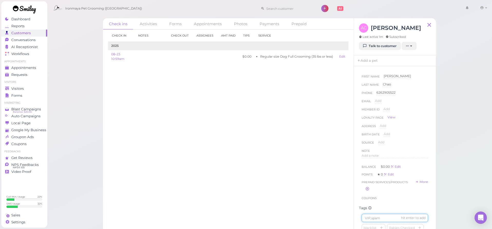
click at [378, 216] on input at bounding box center [395, 217] width 67 height 8
type input "Lumi"
click at [376, 156] on span "Add a note" at bounding box center [370, 155] width 17 height 4
click at [377, 157] on p at bounding box center [394, 157] width 63 height 5
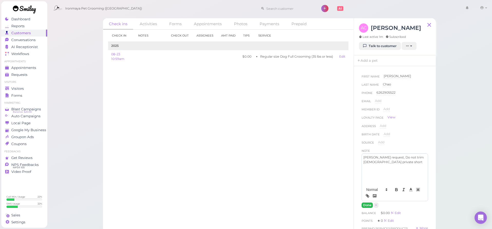
click at [366, 205] on button "Done" at bounding box center [367, 204] width 11 height 5
click at [18, 223] on span "Settings" at bounding box center [18, 222] width 14 height 4
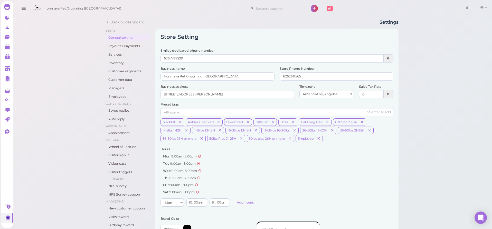
click at [74, 21] on div "Back to dashboard Settings Store General setting Payouts / Payments Services In…" at bounding box center [252, 220] width 480 height 441
click at [22, 8] on icon "button" at bounding box center [23, 8] width 5 height 6
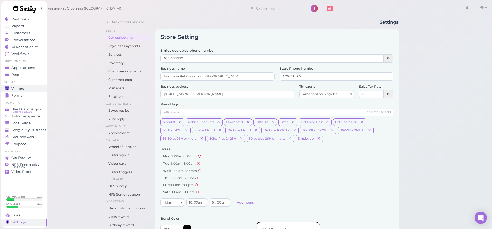
click at [22, 87] on span "Visitors" at bounding box center [17, 88] width 13 height 4
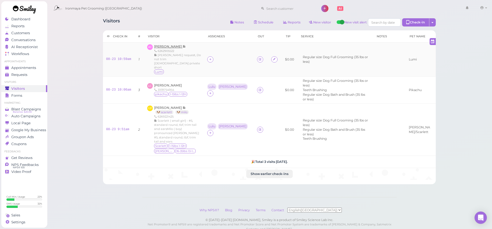
click at [165, 47] on span "Ashley Chao" at bounding box center [168, 46] width 29 height 4
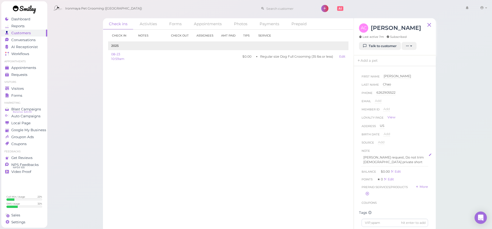
click at [391, 162] on p "Isaac request, Do not trim female private short" at bounding box center [394, 159] width 63 height 9
drag, startPoint x: 386, startPoint y: 156, endPoint x: 413, endPoint y: 160, distance: 27.3
click at [413, 160] on p "Isaac request, Do not trim female private short" at bounding box center [394, 159] width 63 height 9
click at [395, 189] on icon "button" at bounding box center [396, 189] width 2 height 1
click at [386, 161] on p "Isaac request, Do not trim female private short" at bounding box center [394, 159] width 63 height 9
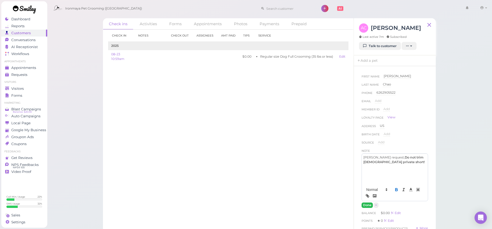
click at [363, 205] on button "Done" at bounding box center [367, 204] width 11 height 5
click at [20, 90] on span "Visitors" at bounding box center [17, 88] width 13 height 4
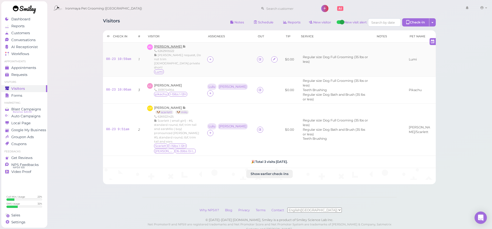
click at [165, 44] on span "Ashley Chao" at bounding box center [168, 46] width 29 height 4
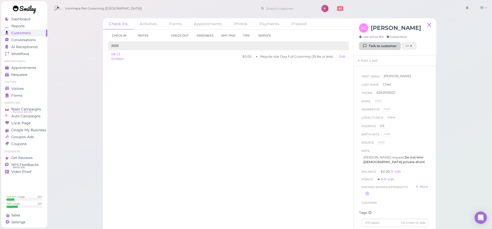
click at [384, 45] on link "Talk to customer" at bounding box center [380, 46] width 42 height 8
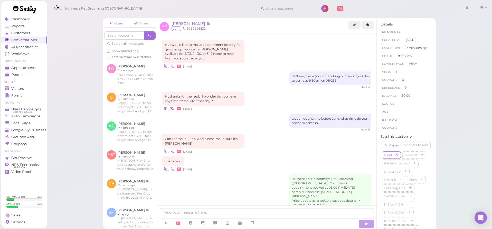
scroll to position [306, 0]
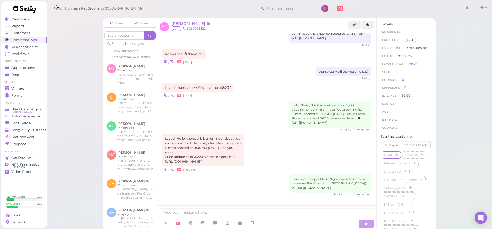
click at [273, 139] on div "Loved “Hello, there, this is a reminder about your appointment with Ironmaya Pe…" at bounding box center [266, 153] width 209 height 38
click at [36, 67] on span "Appointments" at bounding box center [23, 67] width 25 height 4
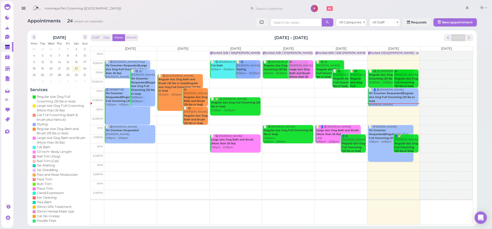
click at [420, 135] on td at bounding box center [288, 138] width 368 height 9
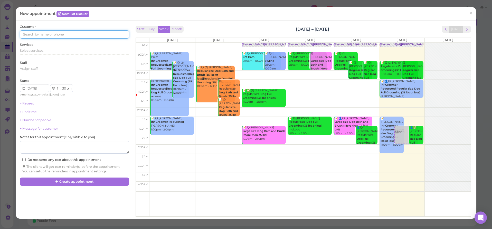
click at [121, 36] on input at bounding box center [74, 34] width 109 height 8
type input "9092368025"
click at [56, 45] on link "9092368025 9092368025" at bounding box center [43, 44] width 46 height 10
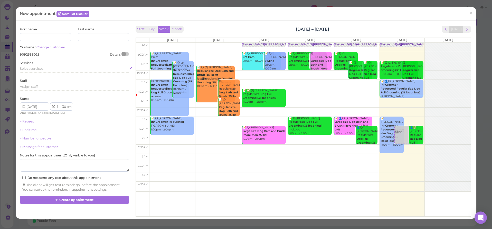
click at [28, 69] on span "Select services" at bounding box center [32, 69] width 24 height 4
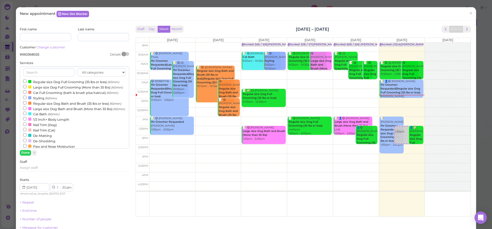
click at [31, 81] on div at bounding box center [29, 81] width 3 height 3
click at [26, 81] on input "Regular size Dog Full Grooming (35 lbs or less) (60min)" at bounding box center [24, 80] width 3 height 3
click at [22, 152] on button "Done" at bounding box center [25, 152] width 11 height 5
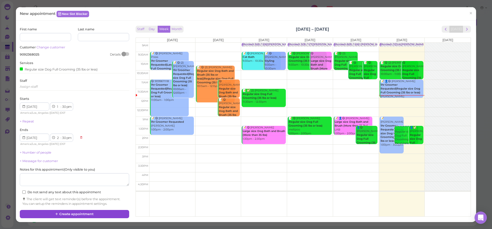
click at [66, 211] on button "Create appointment" at bounding box center [74, 214] width 109 height 8
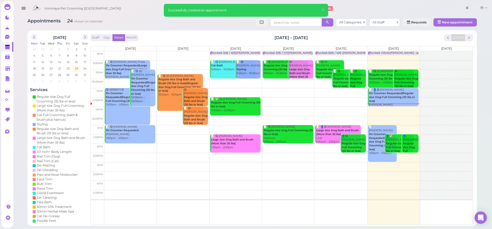
click at [26, 9] on button "button" at bounding box center [23, 8] width 13 height 14
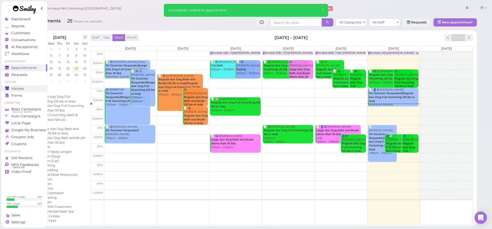
click at [24, 87] on div "Visitors" at bounding box center [23, 88] width 37 height 4
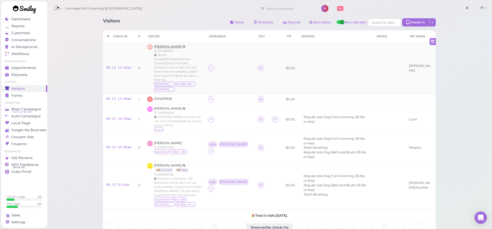
click at [164, 48] on span "Nancy Rios" at bounding box center [168, 46] width 29 height 4
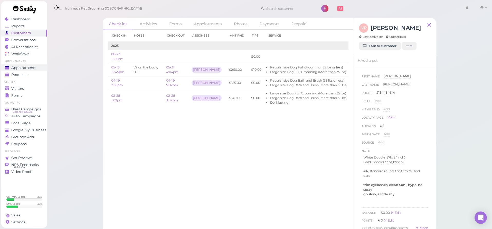
click at [33, 67] on span "Appointments" at bounding box center [23, 67] width 25 height 4
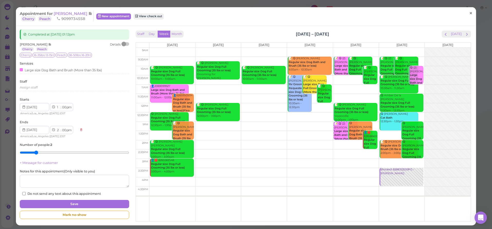
click at [471, 13] on span "×" at bounding box center [470, 13] width 3 height 7
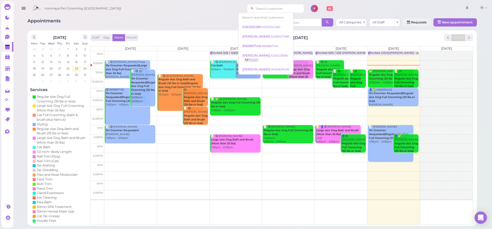
click at [268, 10] on input at bounding box center [279, 8] width 50 height 8
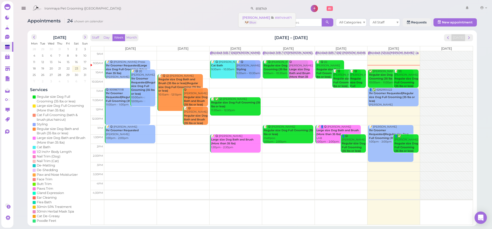
type input "818749"
click at [281, 18] on small "8187494871" at bounding box center [283, 18] width 17 height 4
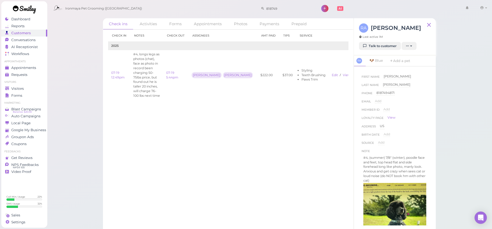
click at [222, 146] on div "Check in Notes Check out Assignees Amt Paid Tips Service 2025 07-19 12:49pm #4,…" at bounding box center [228, 129] width 251 height 199
click at [160, 94] on div "Check in Notes Check out Assignees Amt Paid Tips Service 2025 07-19 12:49pm #4,…" at bounding box center [228, 129] width 251 height 199
drag, startPoint x: 410, startPoint y: 159, endPoint x: 433, endPoint y: 160, distance: 22.4
click at [433, 160] on div "First Name [PERSON_NAME] Last Name [PERSON_NAME] Phone [PHONE_NUMBER] 818749487…" at bounding box center [395, 149] width 82 height 166
click at [396, 170] on p "#4, (summer) 7/8" (winter), poodle face and feet, top head flat and side forehe…" at bounding box center [394, 168] width 63 height 27
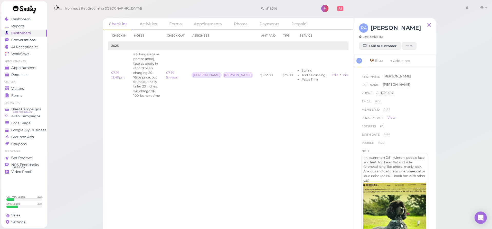
click at [396, 172] on p "#4, (summer) 7/8" (winter), poodle face and feet, top head flat and side forehe…" at bounding box center [394, 168] width 63 height 27
click at [410, 175] on p "#4, (summer) 7/8" (winter), poodle face and feet, top head flat and side forehe…" at bounding box center [394, 167] width 63 height 27
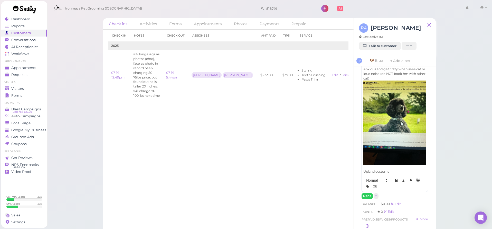
scroll to position [145, 0]
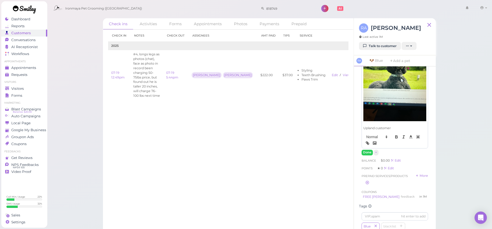
drag, startPoint x: 388, startPoint y: 125, endPoint x: 392, endPoint y: 129, distance: 6.4
click at [388, 126] on p "Upland customer" at bounding box center [394, 128] width 63 height 5
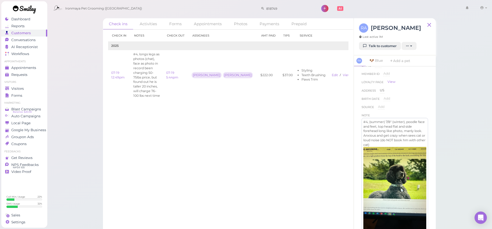
scroll to position [44, 0]
